Goal: Task Accomplishment & Management: Manage account settings

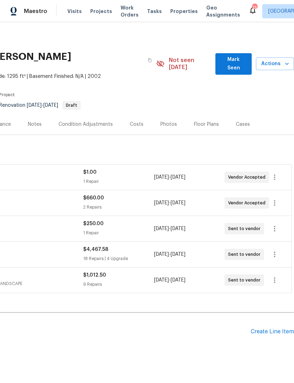
scroll to position [0, 104]
click at [273, 173] on icon "button" at bounding box center [274, 177] width 8 height 8
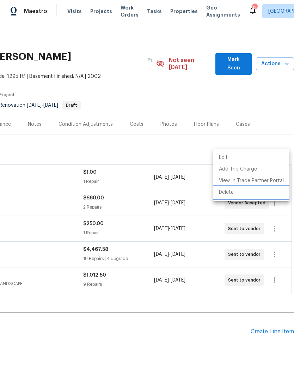
click at [228, 192] on li "Delete" at bounding box center [251, 193] width 76 height 12
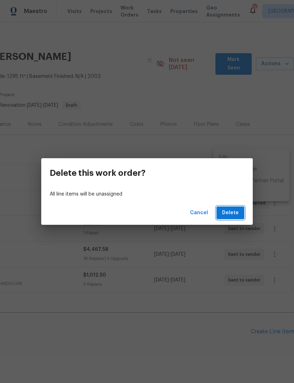
click at [228, 210] on span "Delete" at bounding box center [230, 213] width 17 height 9
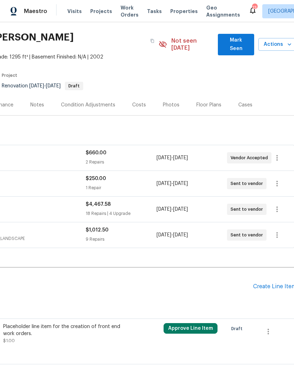
scroll to position [19, 102]
click at [267, 328] on icon "button" at bounding box center [268, 332] width 8 height 8
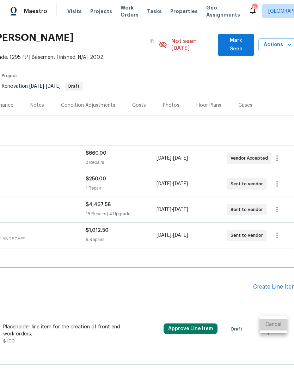
click at [274, 320] on li "Cancel" at bounding box center [273, 325] width 27 height 12
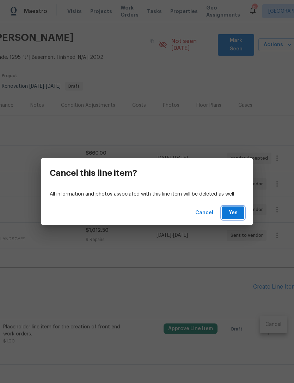
click at [230, 216] on span "Yes" at bounding box center [232, 213] width 11 height 9
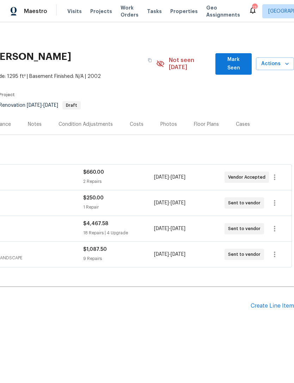
scroll to position [0, 104]
click at [236, 61] on span "Mark Seen" at bounding box center [233, 63] width 25 height 17
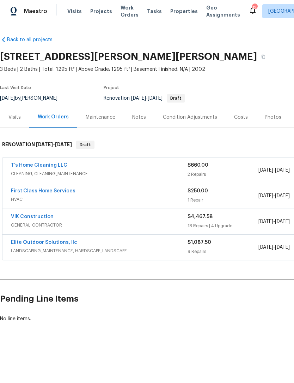
scroll to position [0, 0]
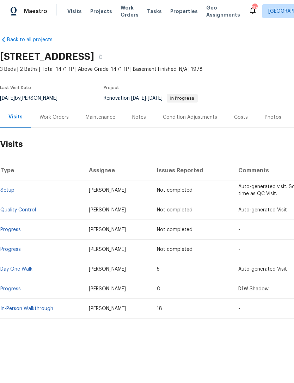
scroll to position [0, 0]
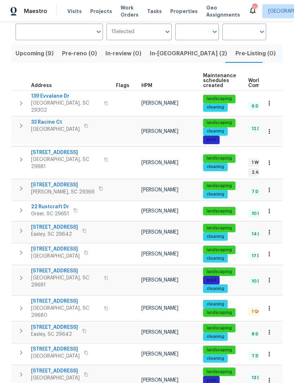
scroll to position [55, 0]
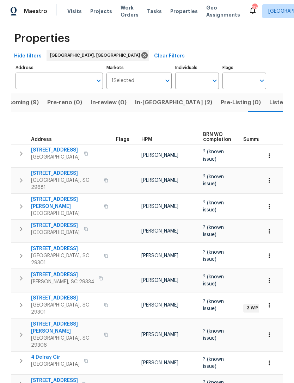
click at [53, 294] on span "909 Burkshire Ct" at bounding box center [65, 297] width 69 height 7
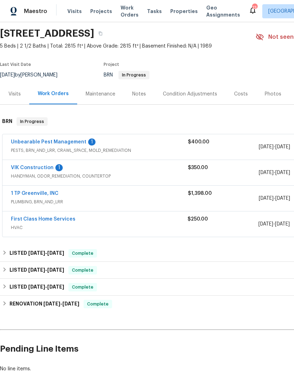
scroll to position [23, 0]
click at [57, 167] on div "1" at bounding box center [58, 167] width 7 height 7
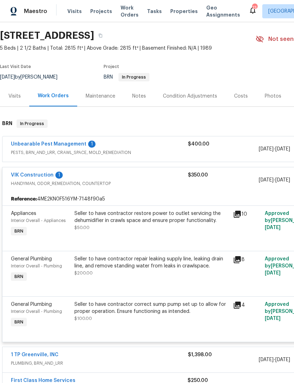
scroll to position [21, 0]
